Goal: Navigation & Orientation: Find specific page/section

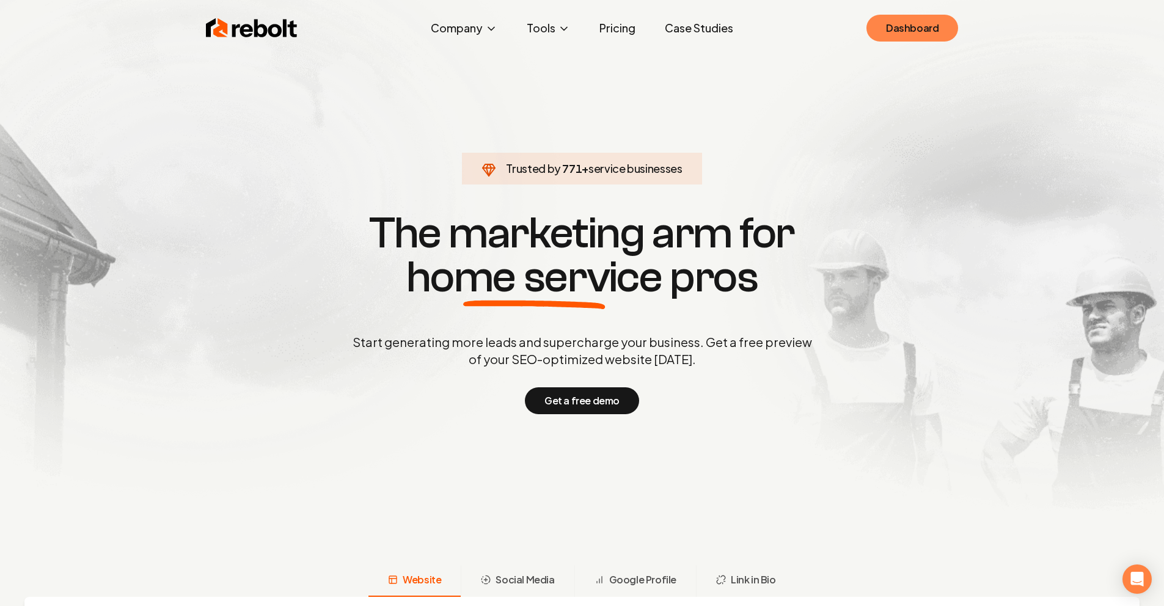
click at [906, 25] on link "Dashboard" at bounding box center [912, 28] width 92 height 27
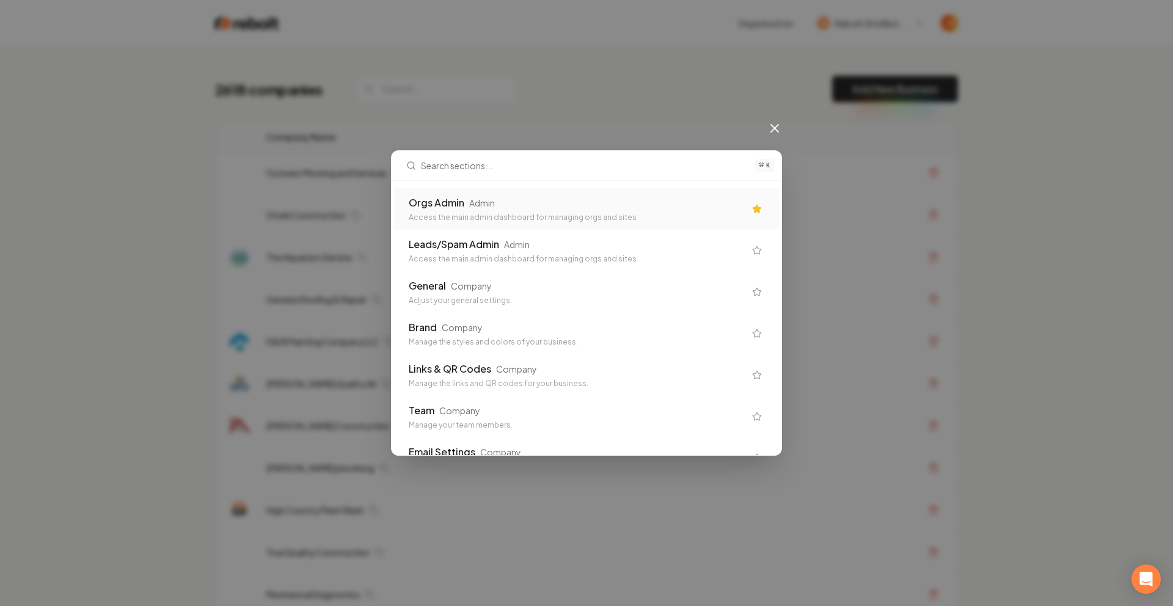
click at [637, 202] on div "Orgs Admin Admin" at bounding box center [577, 202] width 336 height 15
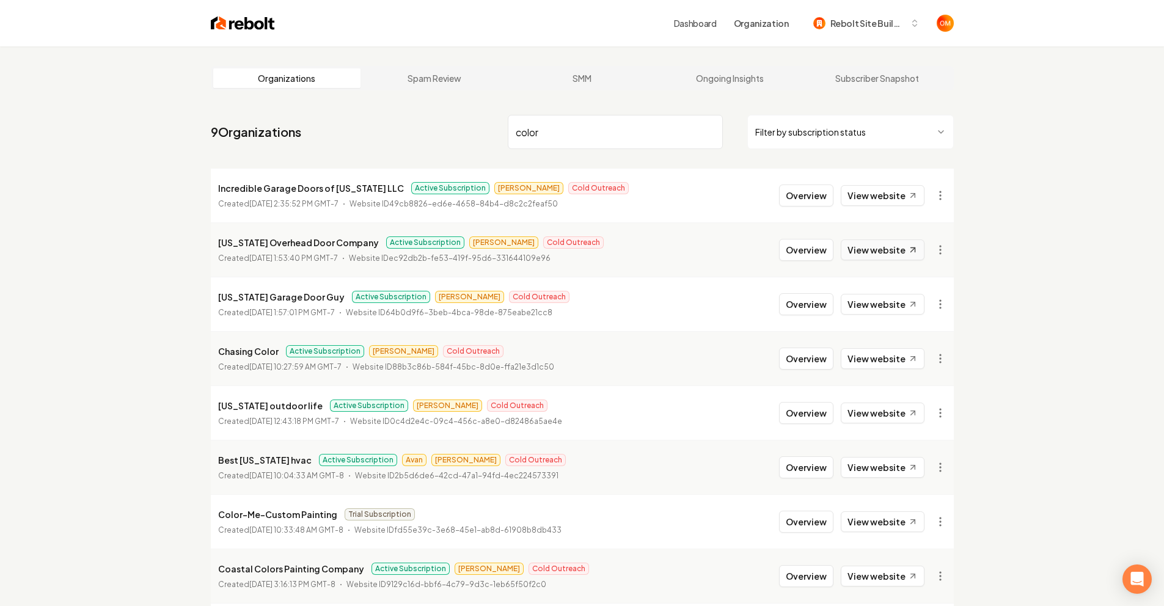
type input "color"
click at [892, 250] on link "View website" at bounding box center [883, 249] width 84 height 21
click at [712, 133] on input "color" at bounding box center [615, 132] width 215 height 34
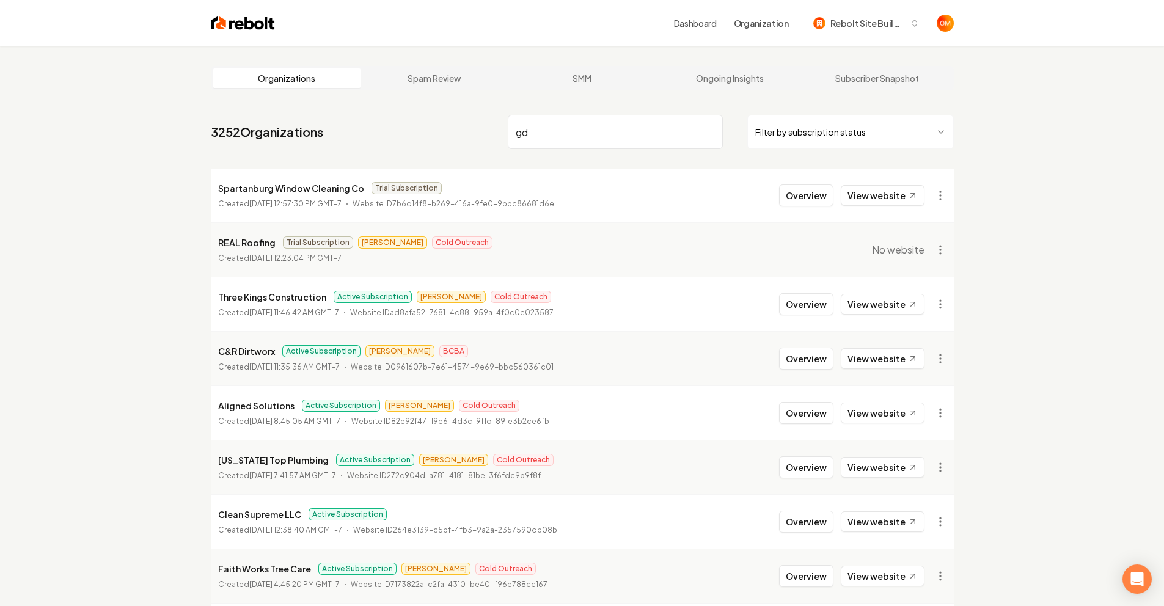
type input "g"
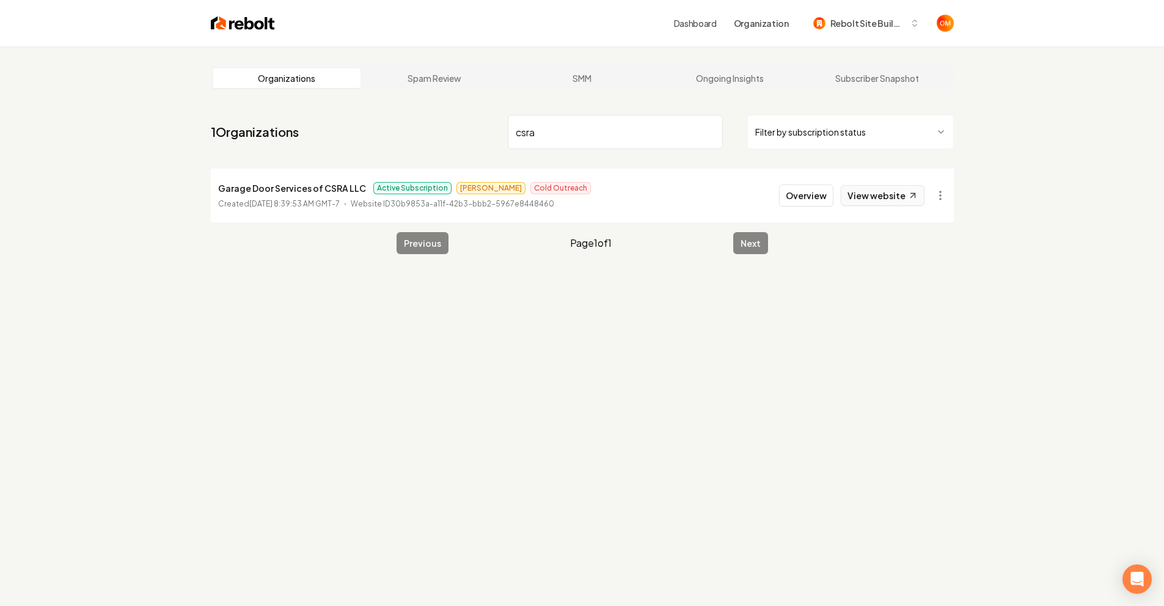
type input "csra"
click at [888, 192] on link "View website" at bounding box center [883, 195] width 84 height 21
